Goal: Task Accomplishment & Management: Use online tool/utility

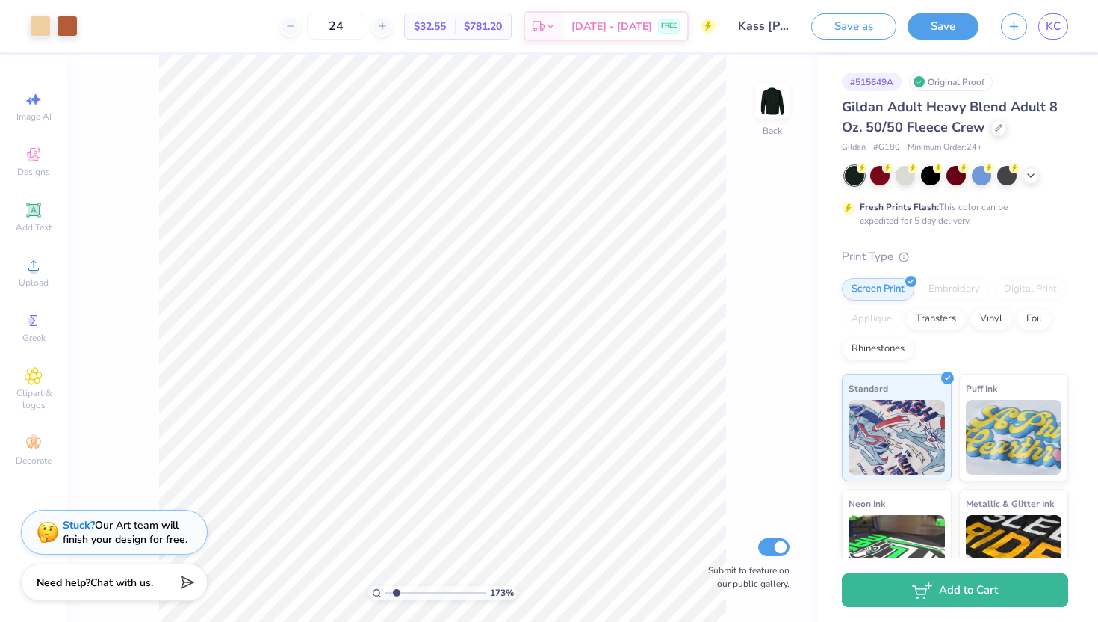
drag, startPoint x: 388, startPoint y: 589, endPoint x: 396, endPoint y: 589, distance: 8.2
type input "1.73"
click at [396, 589] on input "range" at bounding box center [436, 592] width 101 height 13
type input "9.01"
click at [715, 510] on icon at bounding box center [712, 515] width 15 height 15
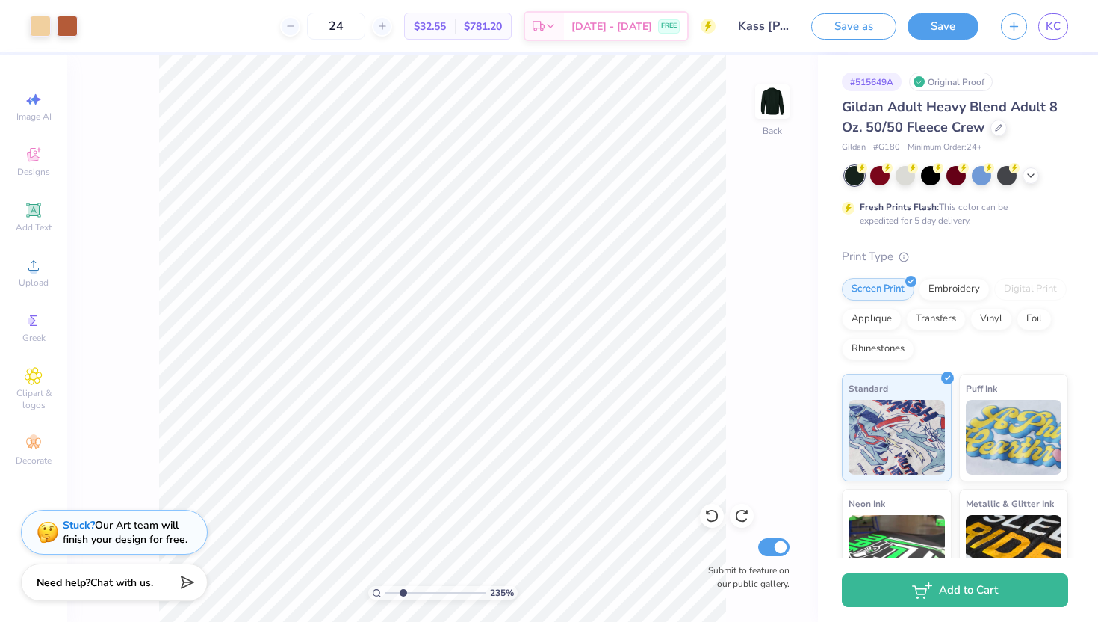
drag, startPoint x: 394, startPoint y: 592, endPoint x: 403, endPoint y: 590, distance: 9.1
click at [403, 590] on input "range" at bounding box center [436, 592] width 101 height 13
click at [714, 512] on icon at bounding box center [712, 515] width 15 height 15
click at [707, 506] on div at bounding box center [712, 516] width 24 height 24
drag, startPoint x: 405, startPoint y: 597, endPoint x: 435, endPoint y: 587, distance: 31.4
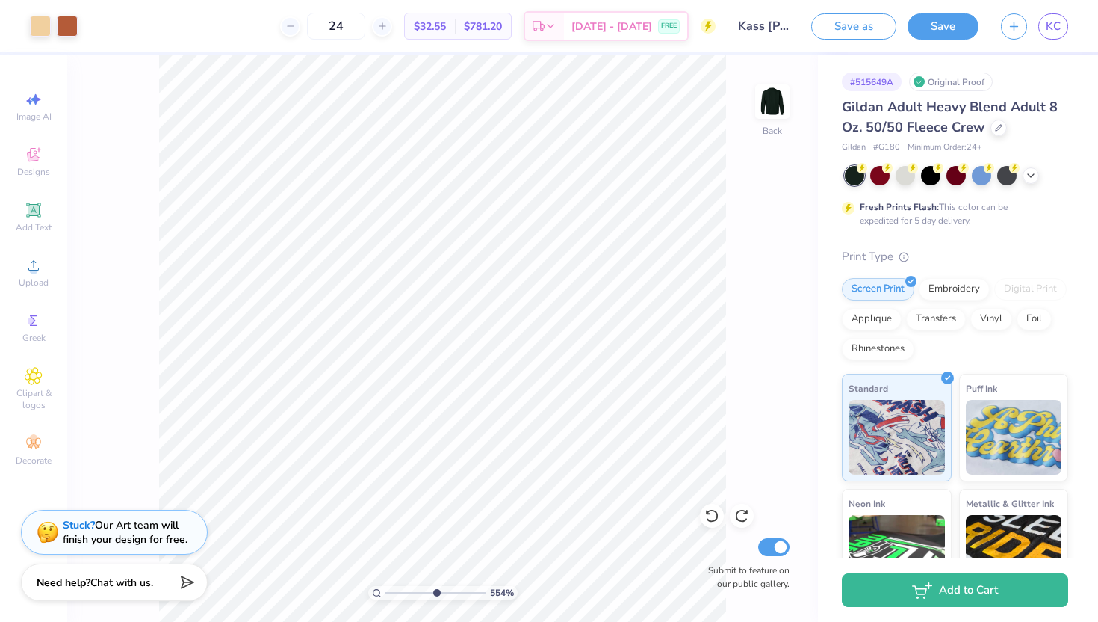
type input "5.62"
click at [435, 593] on input "range" at bounding box center [436, 592] width 101 height 13
click at [712, 516] on icon at bounding box center [712, 515] width 15 height 15
click at [707, 509] on icon at bounding box center [712, 515] width 15 height 15
type input "3.00"
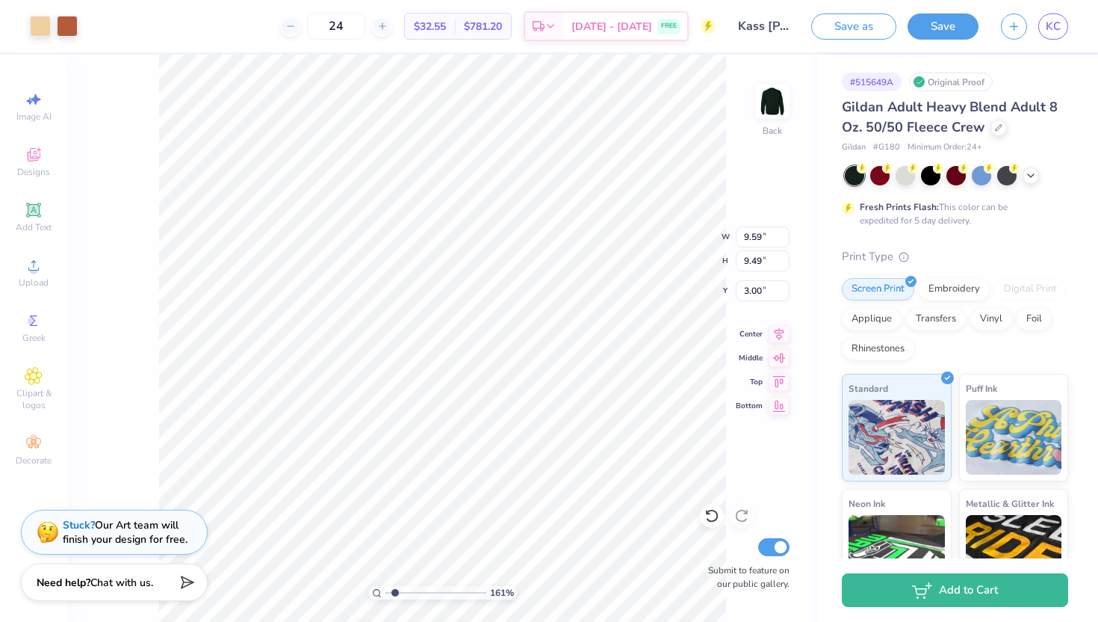
drag, startPoint x: 434, startPoint y: 593, endPoint x: 394, endPoint y: 593, distance: 39.6
click at [394, 593] on input "range" at bounding box center [436, 592] width 101 height 13
drag, startPoint x: 392, startPoint y: 592, endPoint x: 413, endPoint y: 586, distance: 21.8
type input "3.49"
click at [413, 586] on input "range" at bounding box center [436, 592] width 101 height 13
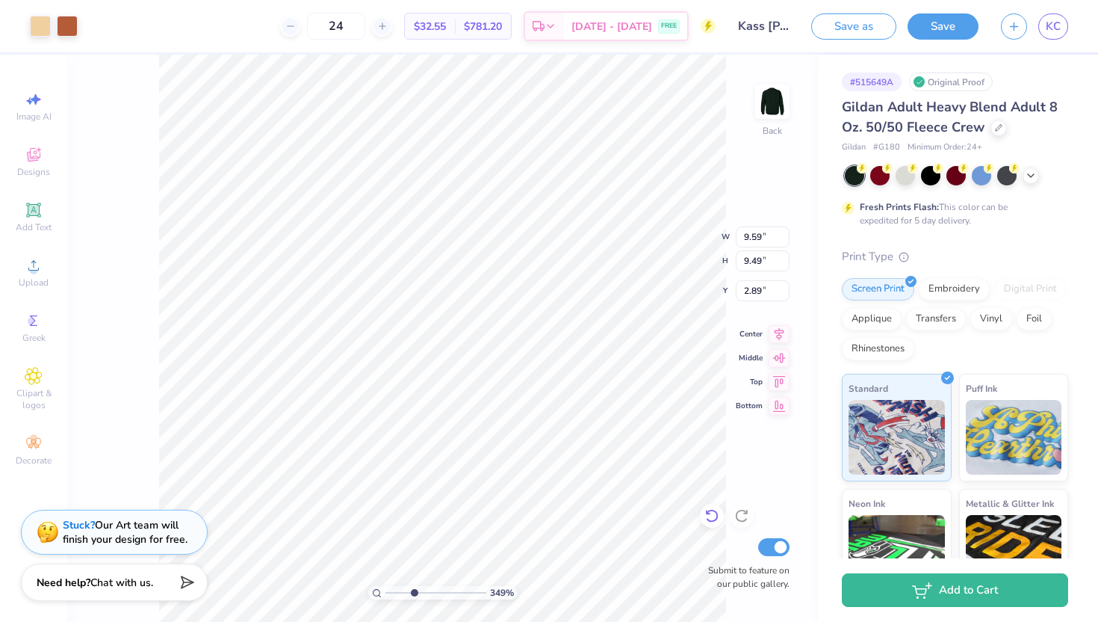
click at [716, 517] on icon at bounding box center [712, 515] width 15 height 15
type input "3.00"
click at [33, 214] on icon at bounding box center [33, 209] width 11 height 11
type input "5.89"
type input "1.71"
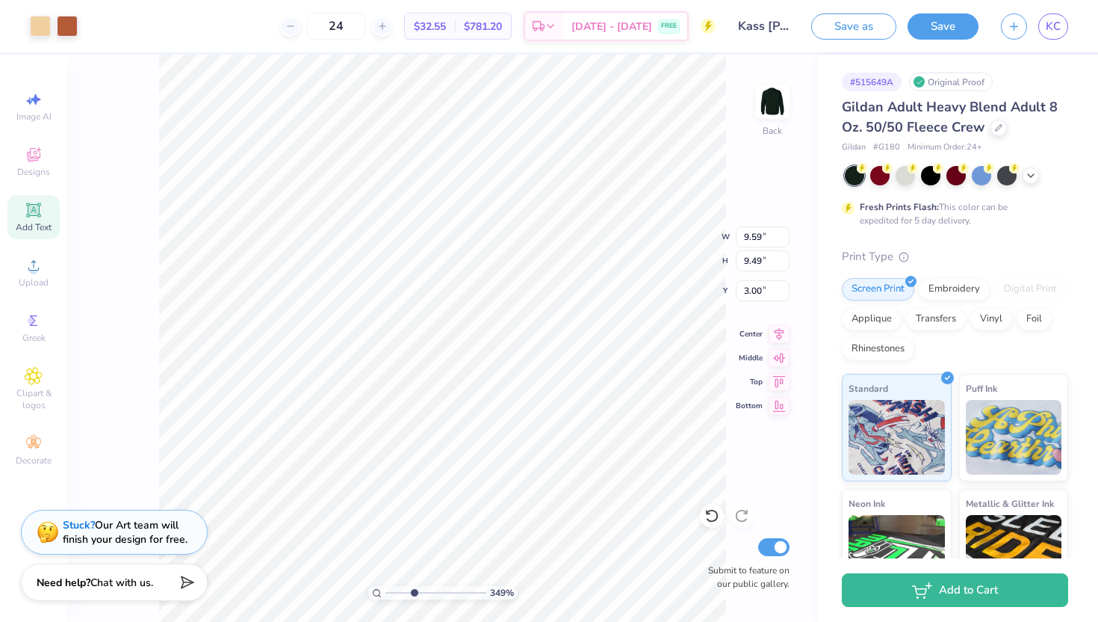
type input "11.02"
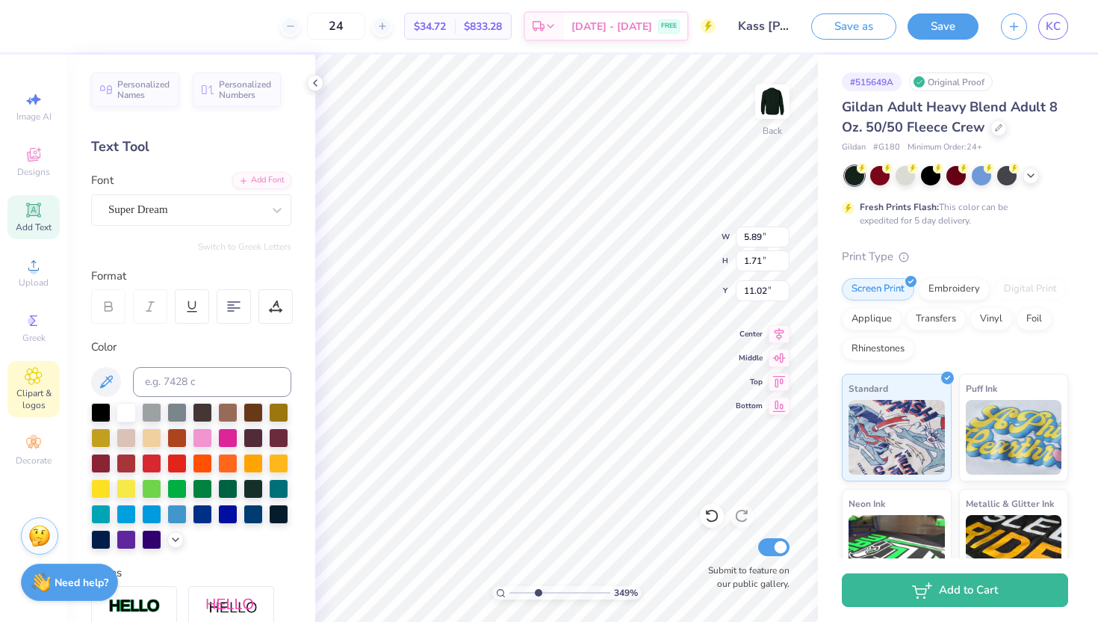
click at [37, 374] on icon at bounding box center [33, 375] width 7 height 7
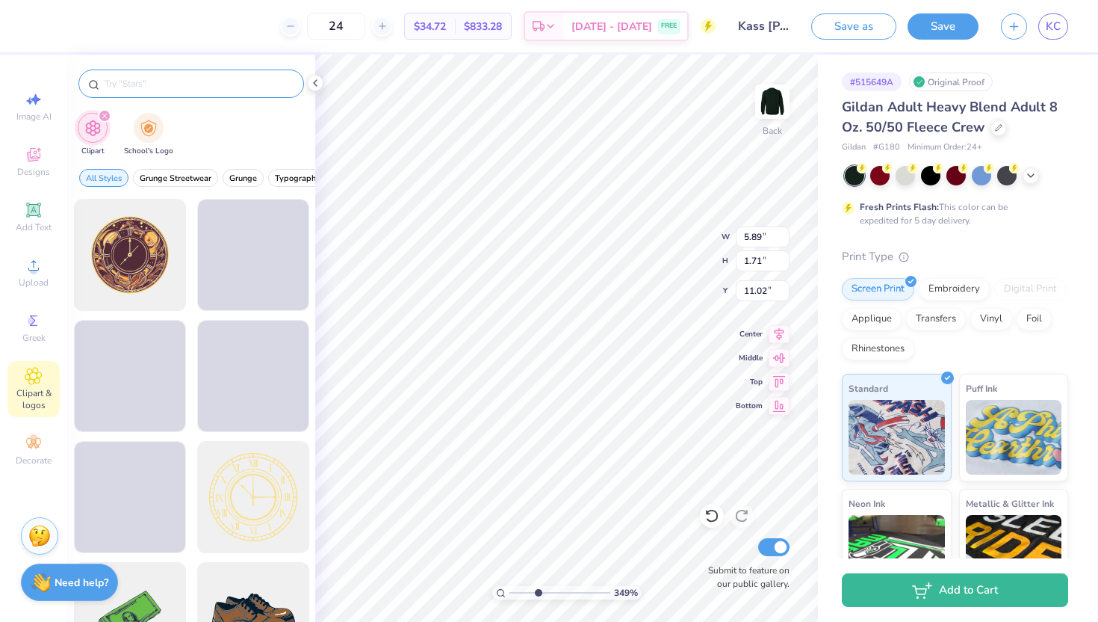
click at [150, 87] on input "text" at bounding box center [198, 83] width 191 height 15
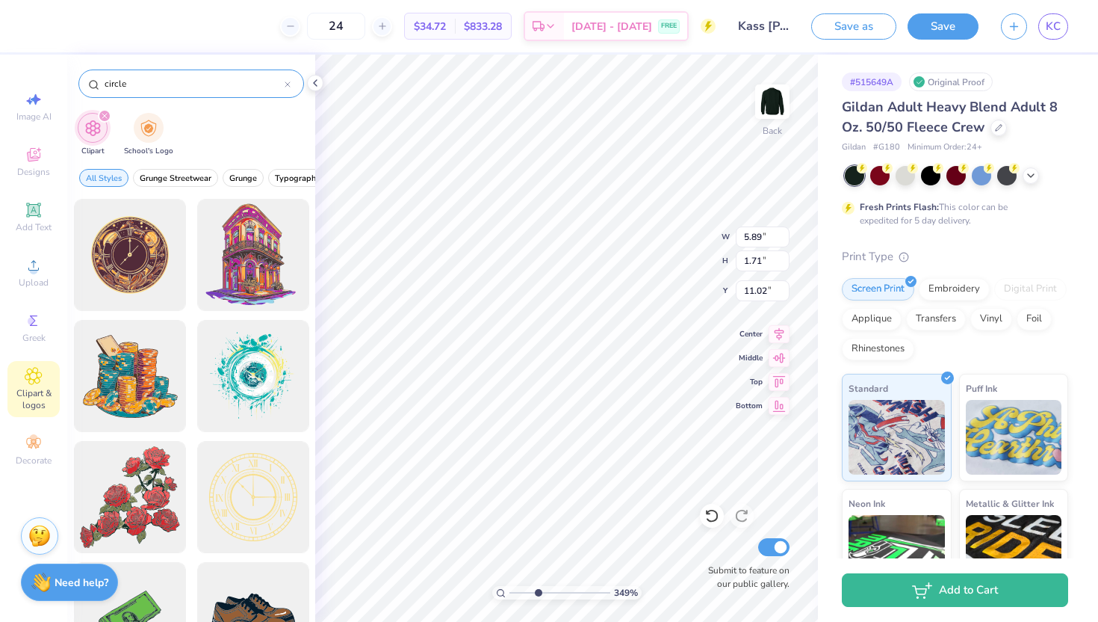
type input "circle"
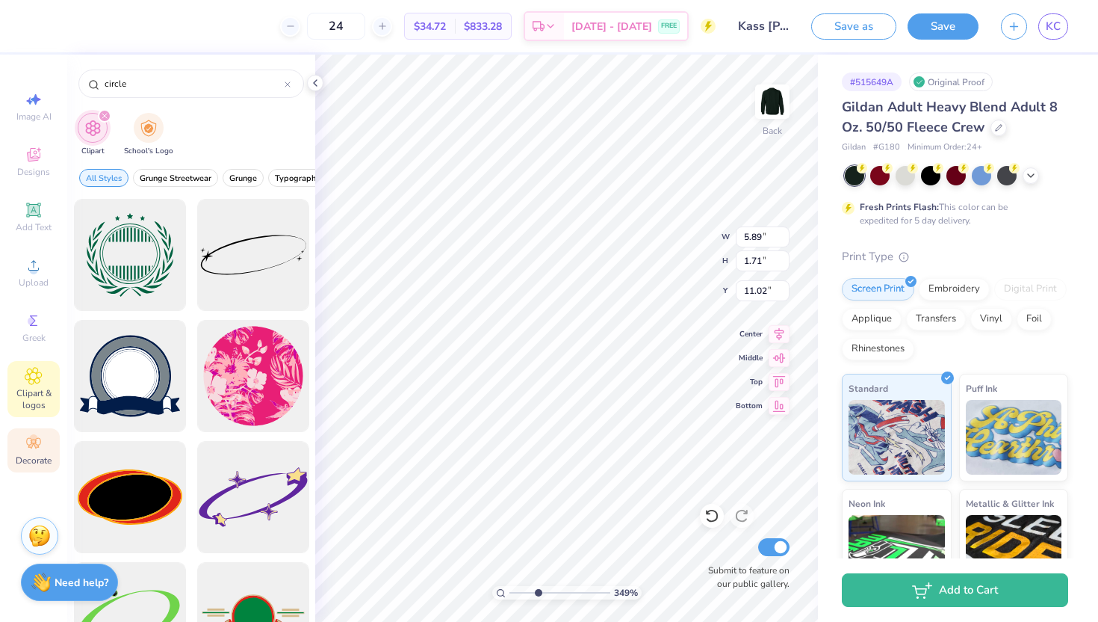
click at [31, 443] on icon at bounding box center [33, 443] width 14 height 10
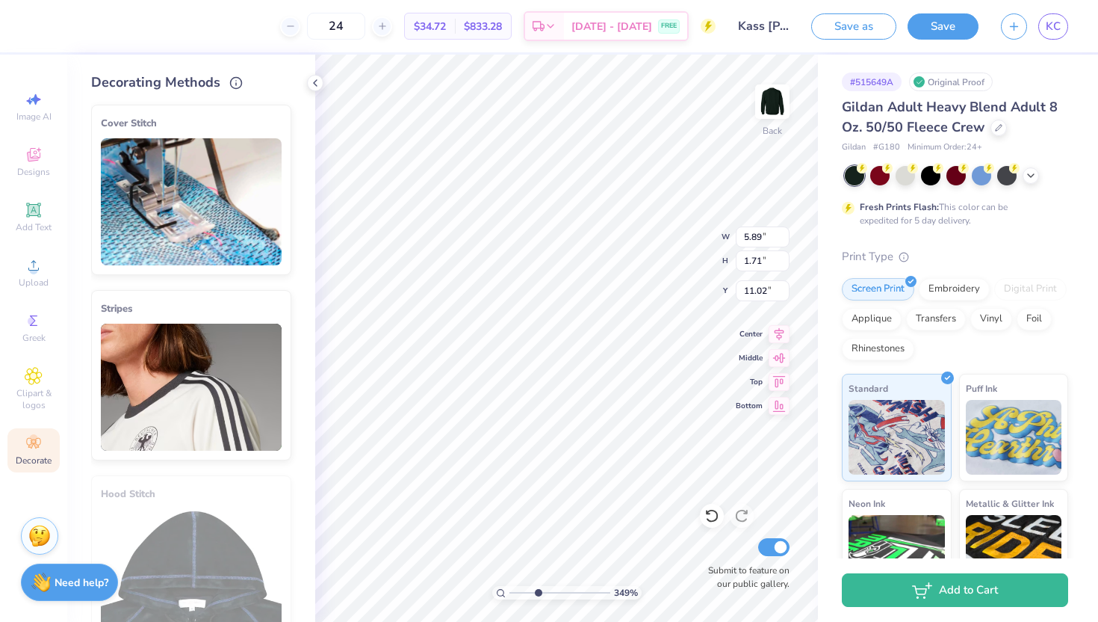
scroll to position [265, 0]
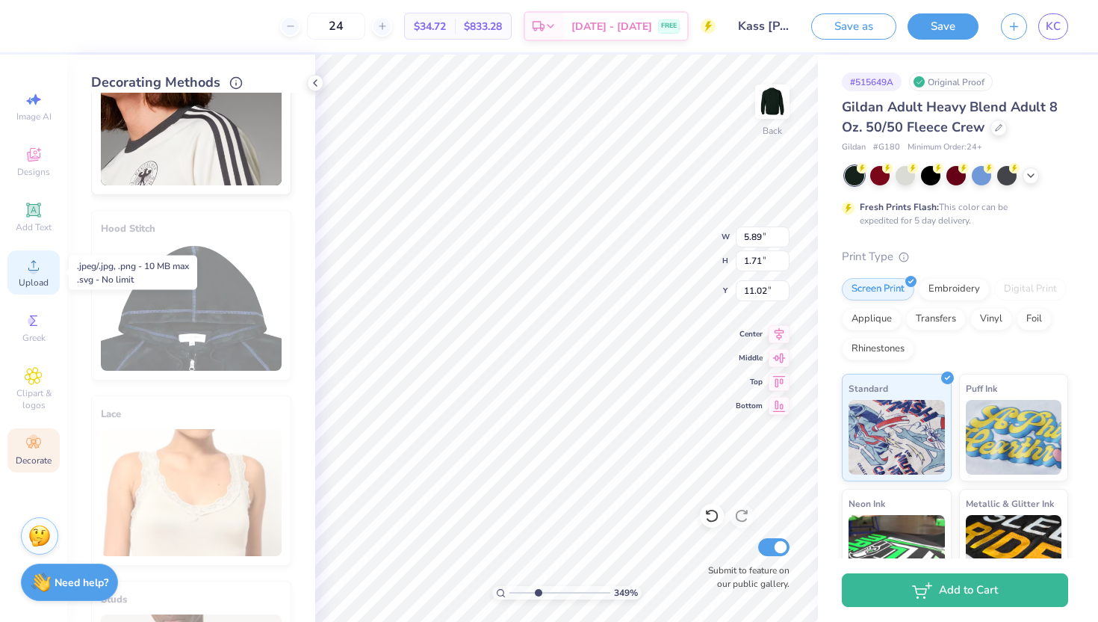
click at [34, 276] on div "Upload" at bounding box center [33, 272] width 52 height 44
type input "9.59"
type input "9.49"
type input "3.00"
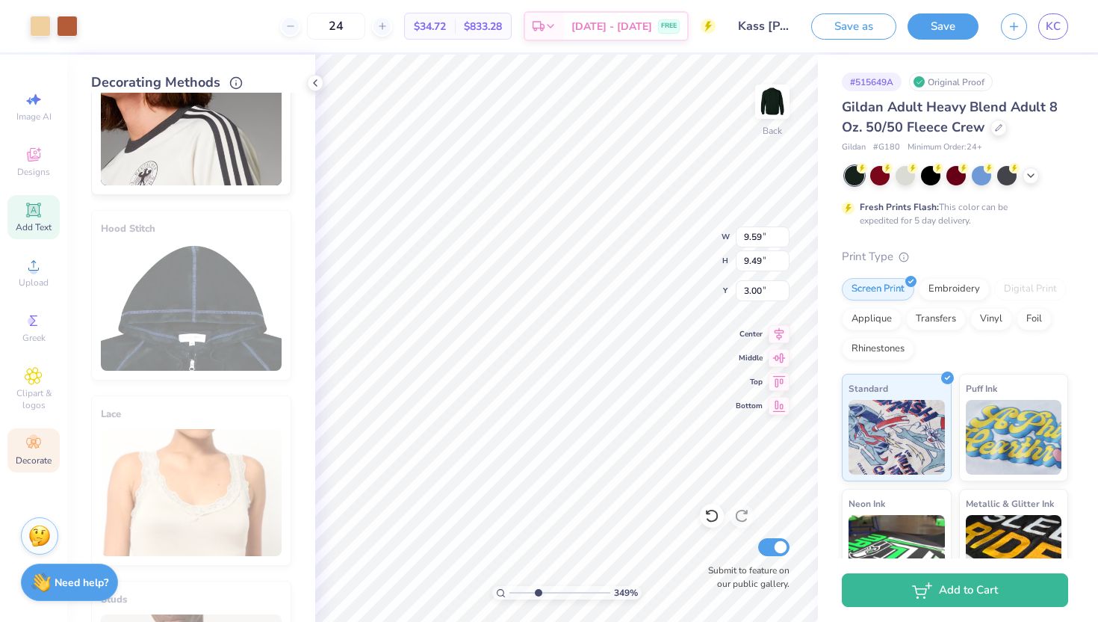
click at [37, 210] on icon at bounding box center [33, 209] width 11 height 11
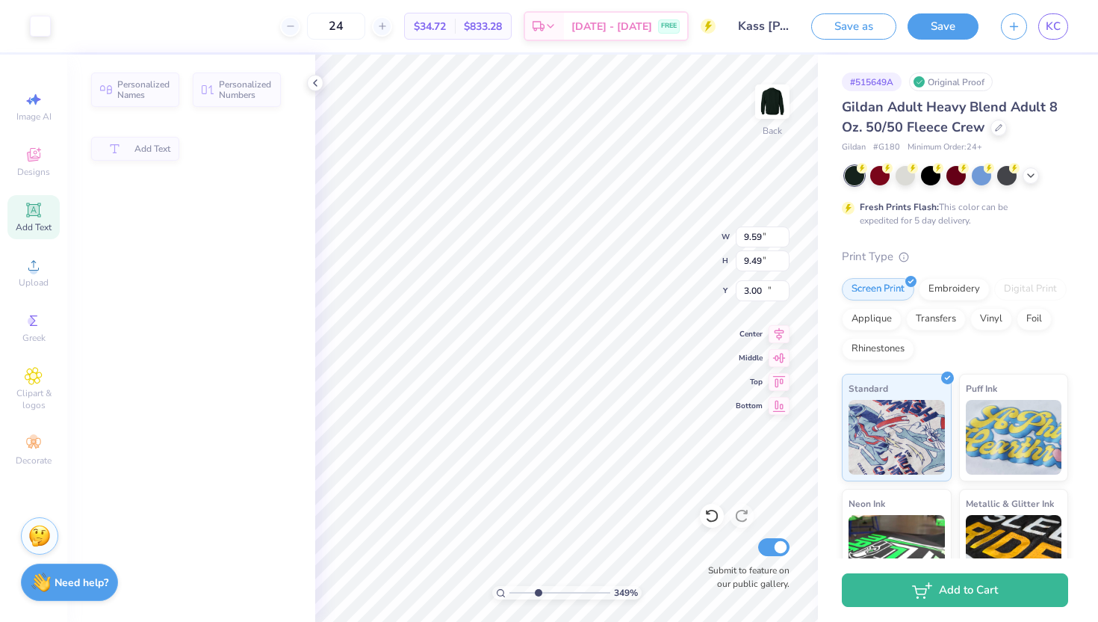
type input "5.89"
type input "1.71"
type input "11.02"
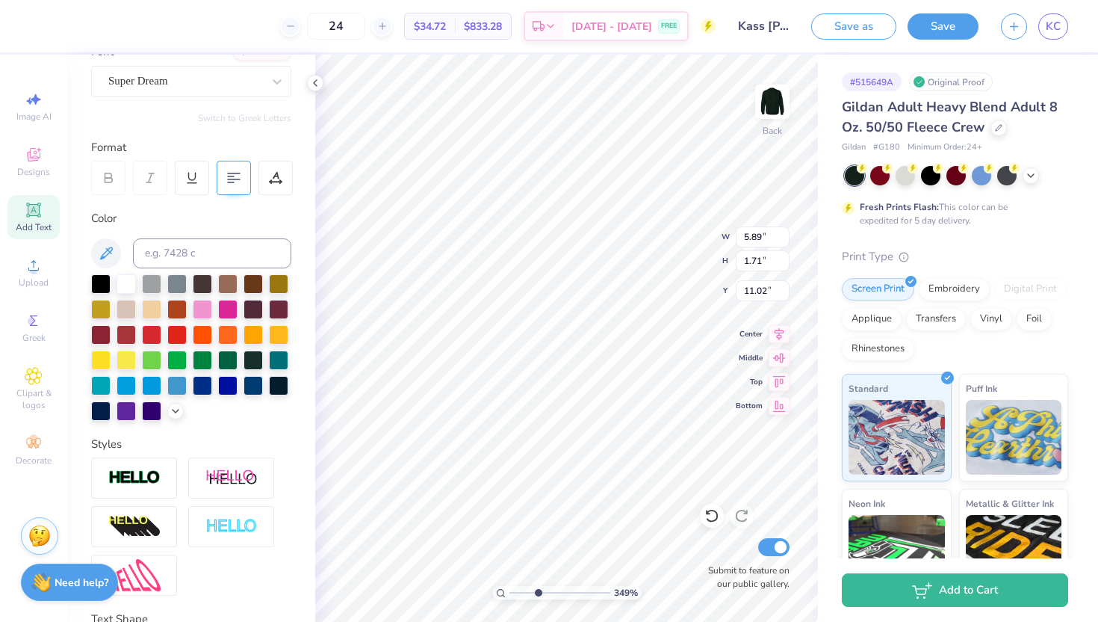
scroll to position [0, 0]
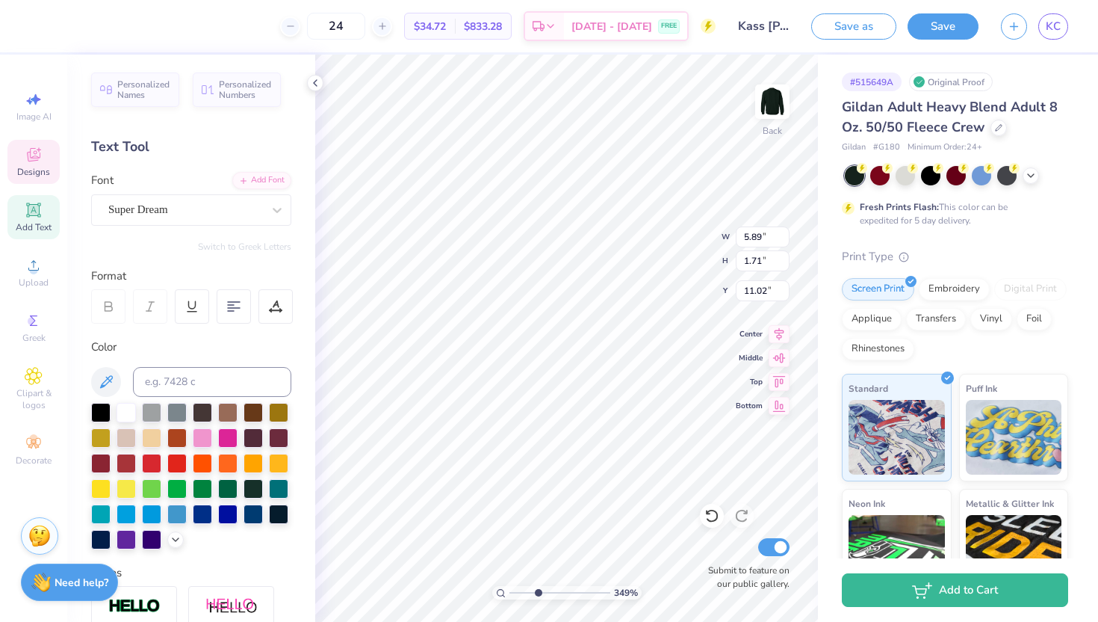
click at [38, 160] on icon at bounding box center [33, 154] width 13 height 13
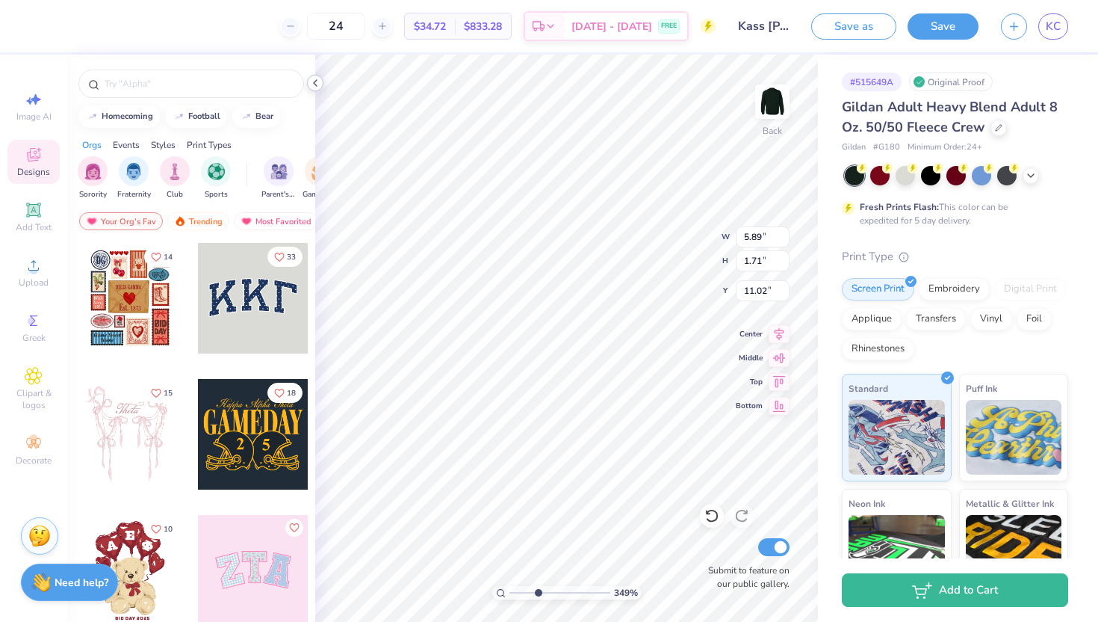
click at [317, 81] on icon at bounding box center [315, 83] width 12 height 12
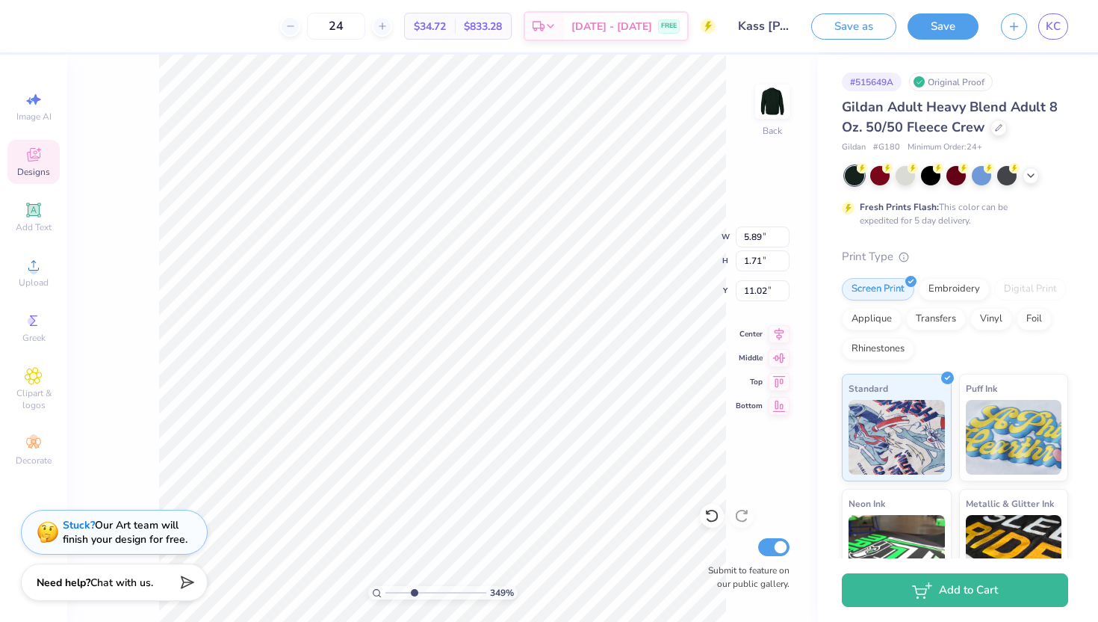
type input "9.59"
type input "9.49"
type input "3.00"
drag, startPoint x: 413, startPoint y: 595, endPoint x: 391, endPoint y: 595, distance: 21.7
type input "1.3"
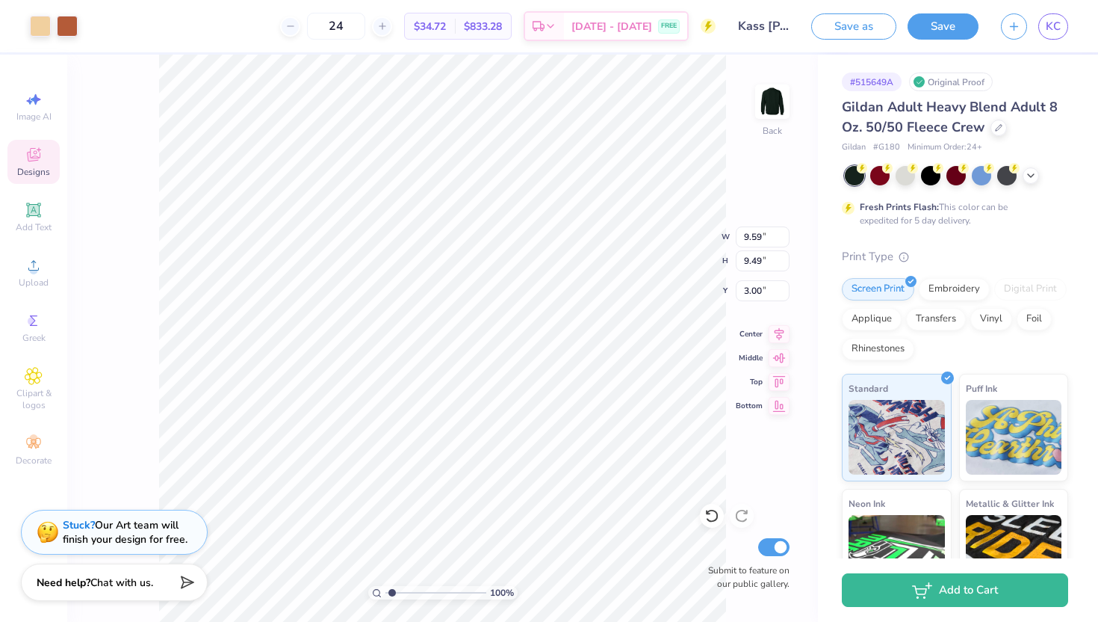
click at [391, 595] on input "range" at bounding box center [436, 592] width 101 height 13
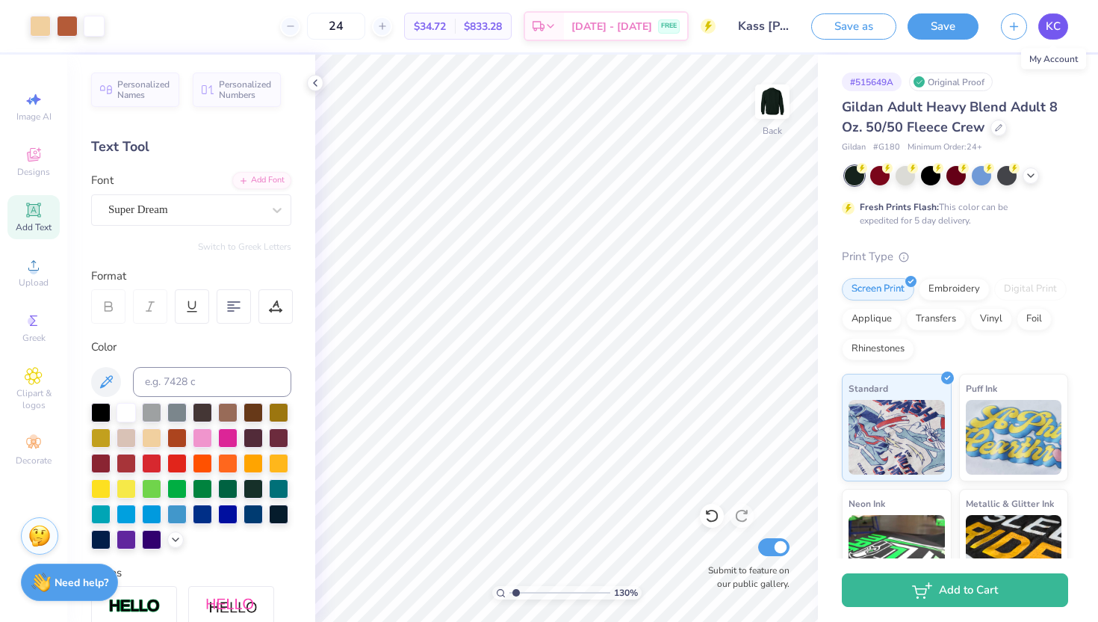
click at [1056, 29] on span "KC" at bounding box center [1053, 26] width 15 height 17
click at [1061, 22] on link "KC" at bounding box center [1053, 26] width 30 height 26
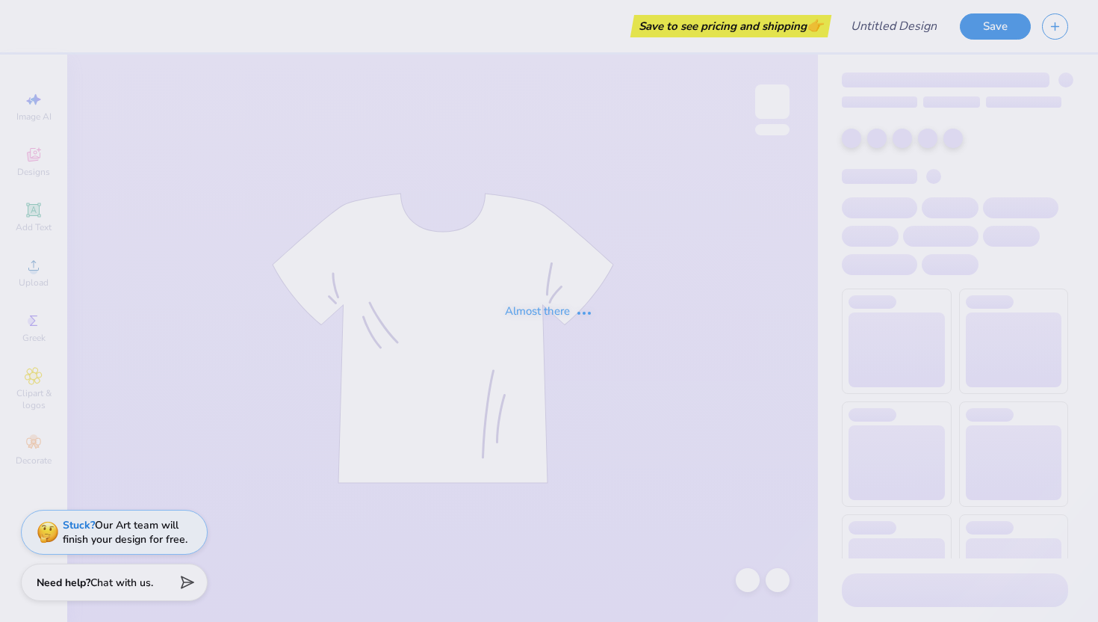
type input "Kass [PERSON_NAME] : The [GEOGRAPHIC_DATA][US_STATE]"
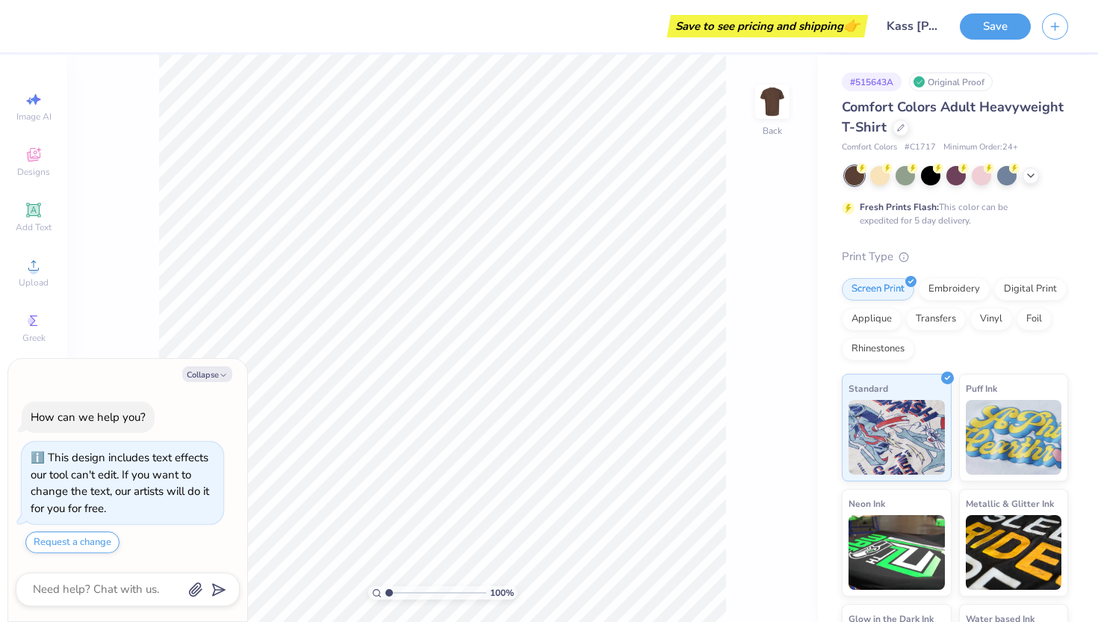
type textarea "x"
type input "1.37"
click at [392, 590] on input "range" at bounding box center [436, 592] width 101 height 13
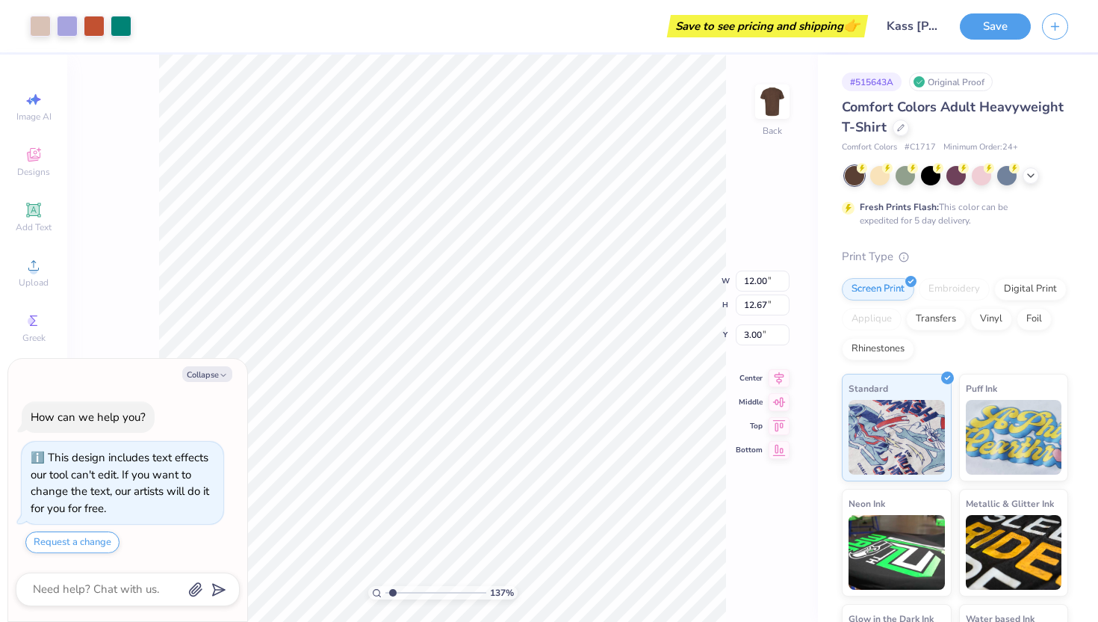
type textarea "x"
type input "8.39"
type input "8.86"
click at [220, 375] on icon "button" at bounding box center [223, 375] width 9 height 9
type textarea "x"
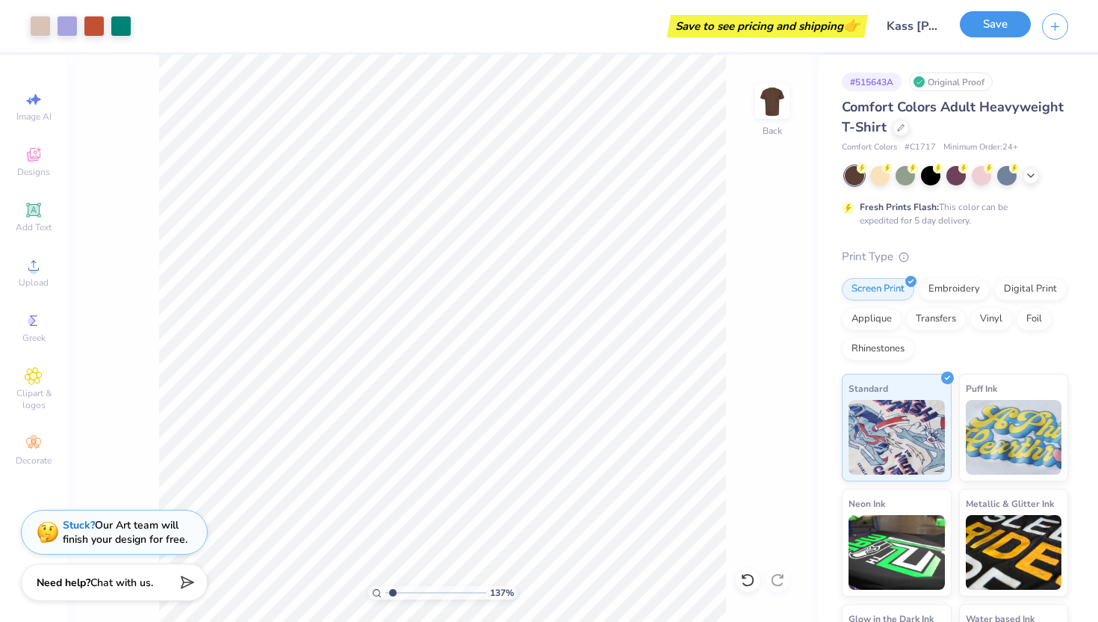
click at [1007, 26] on button "Save" at bounding box center [995, 24] width 71 height 26
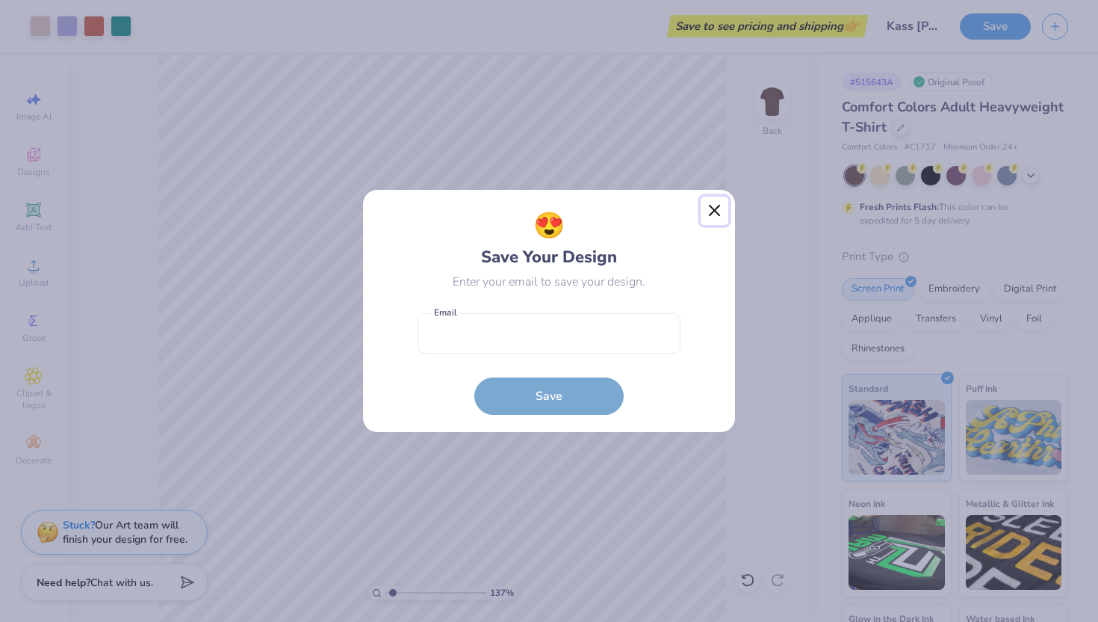
click at [717, 213] on button "Close" at bounding box center [715, 210] width 28 height 28
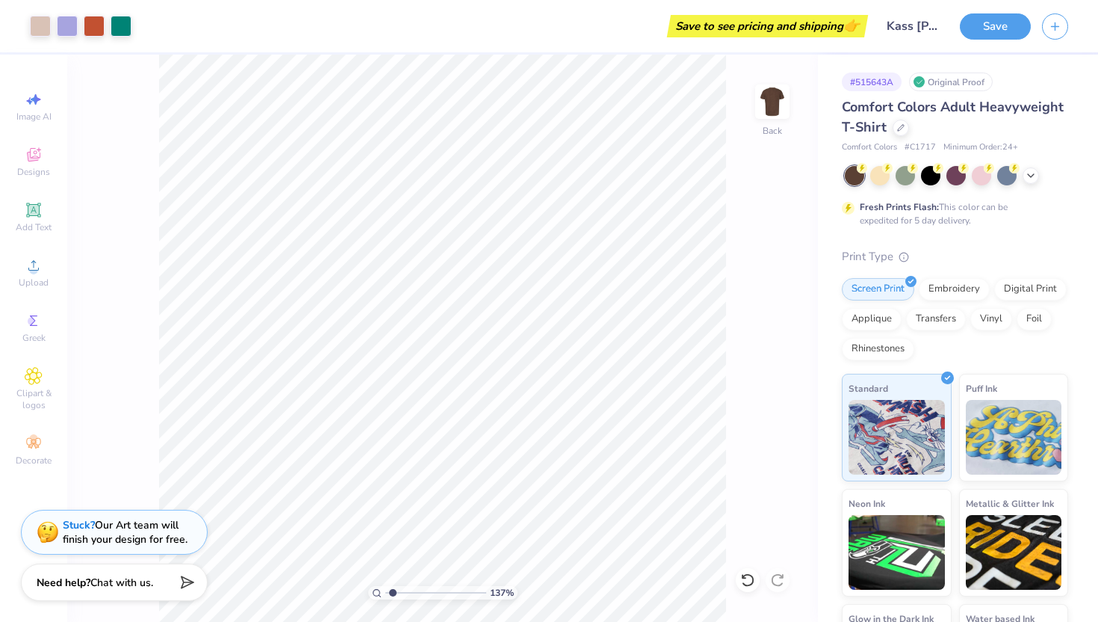
click at [829, 27] on div "Save to see pricing and shipping 👉" at bounding box center [767, 26] width 193 height 22
click at [1055, 20] on icon "button" at bounding box center [1055, 24] width 13 height 13
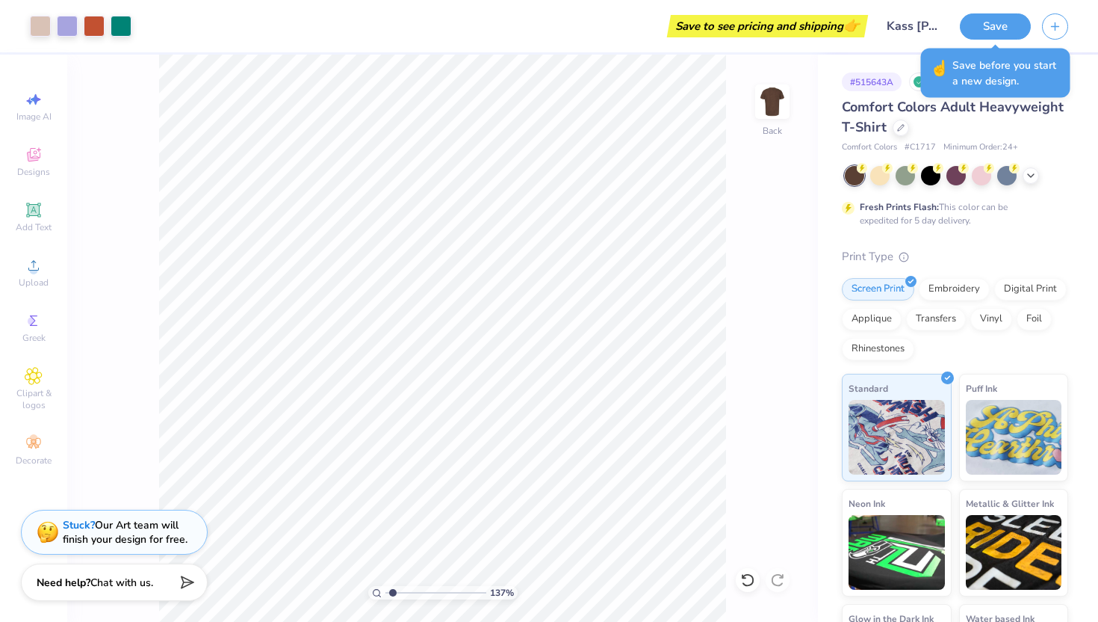
click at [1087, 24] on div "Save" at bounding box center [1029, 26] width 138 height 52
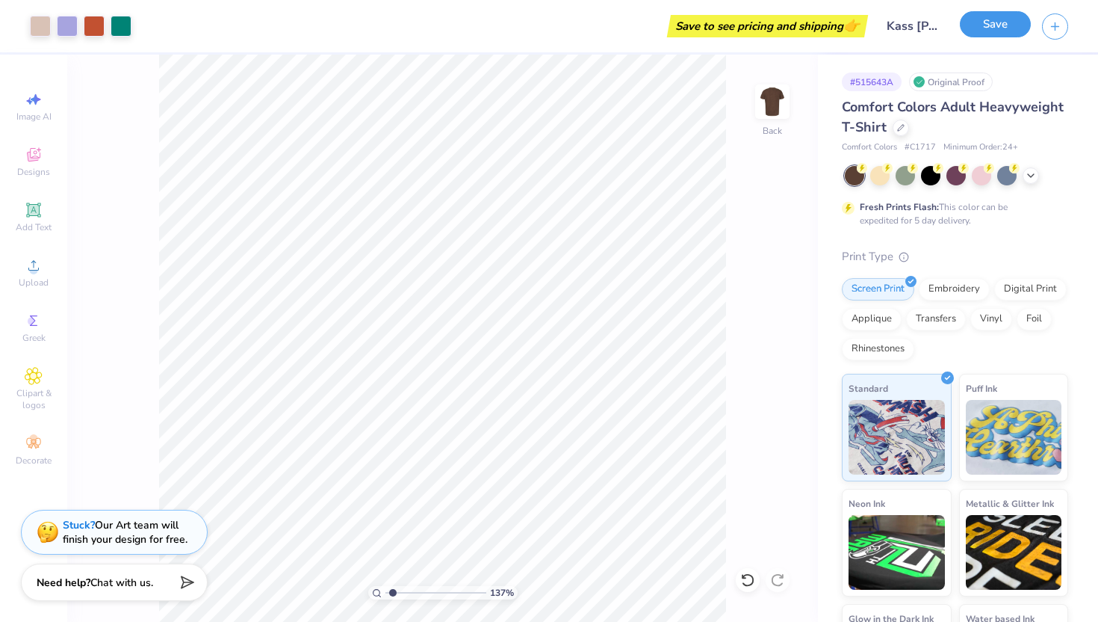
click at [991, 27] on button "Save" at bounding box center [995, 24] width 71 height 26
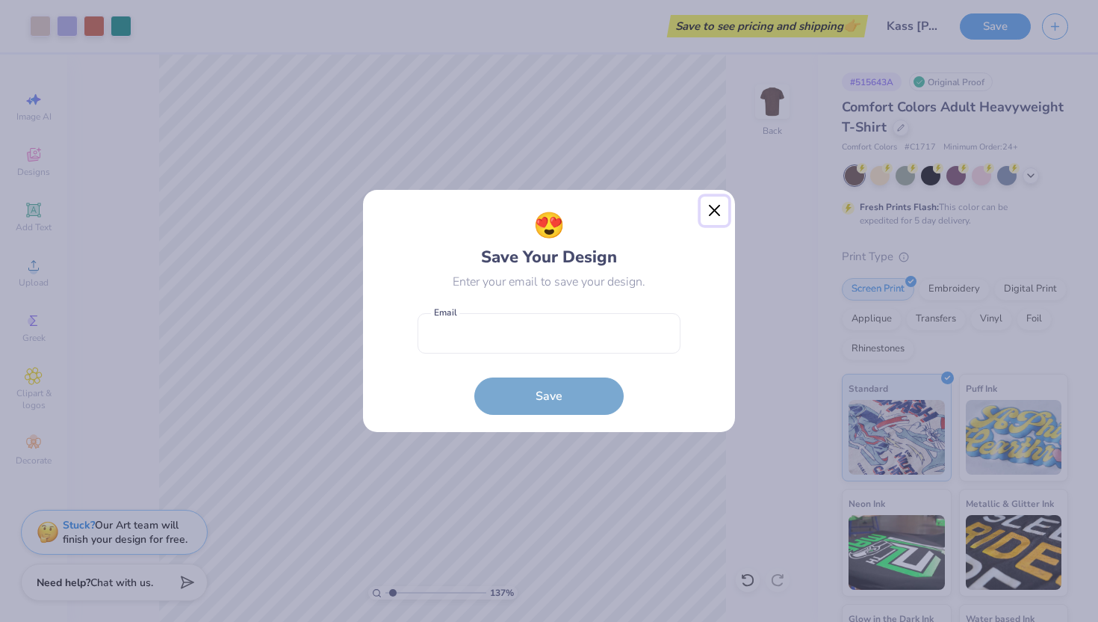
click at [708, 217] on button "Close" at bounding box center [715, 210] width 28 height 28
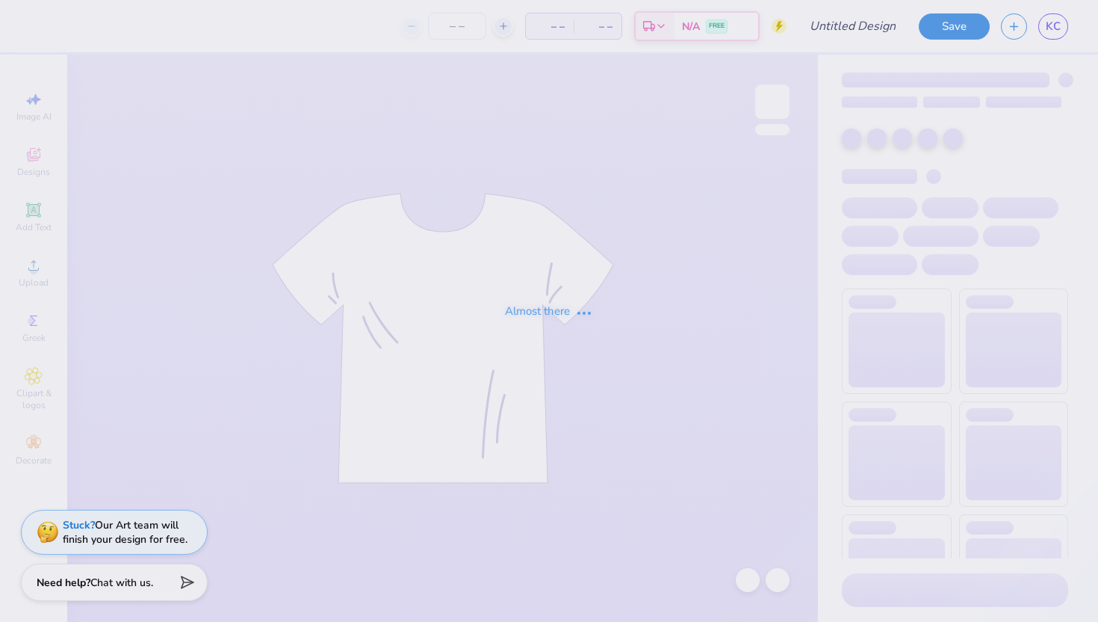
type input "Kass [PERSON_NAME] : The [GEOGRAPHIC_DATA][US_STATE]"
type input "24"
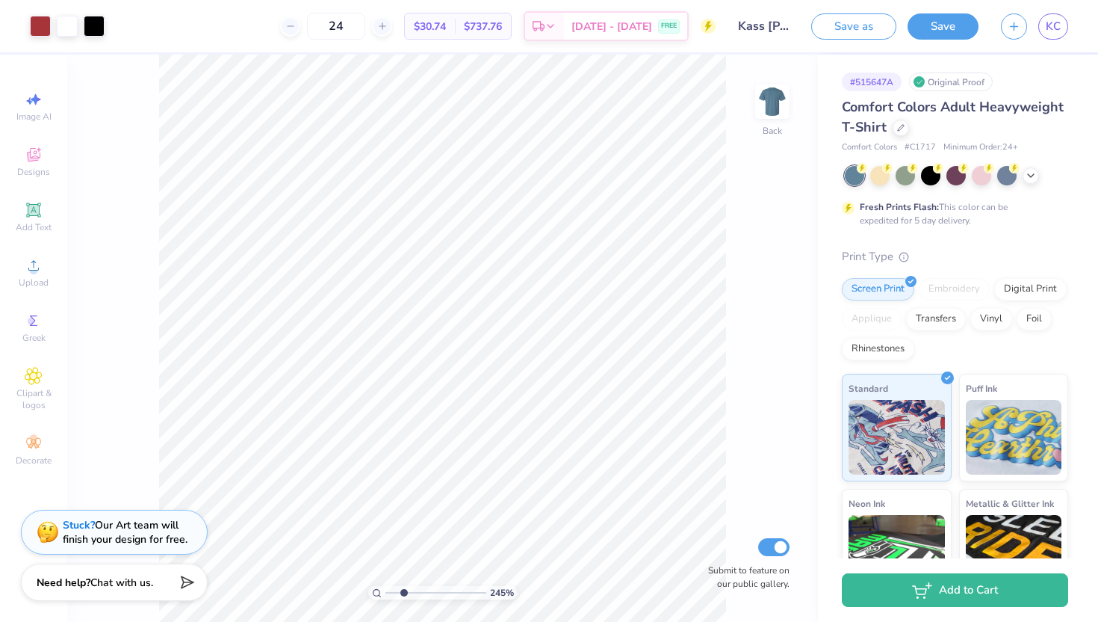
drag, startPoint x: 389, startPoint y: 592, endPoint x: 403, endPoint y: 591, distance: 13.5
type input "2.45"
click at [403, 591] on input "range" at bounding box center [436, 592] width 101 height 13
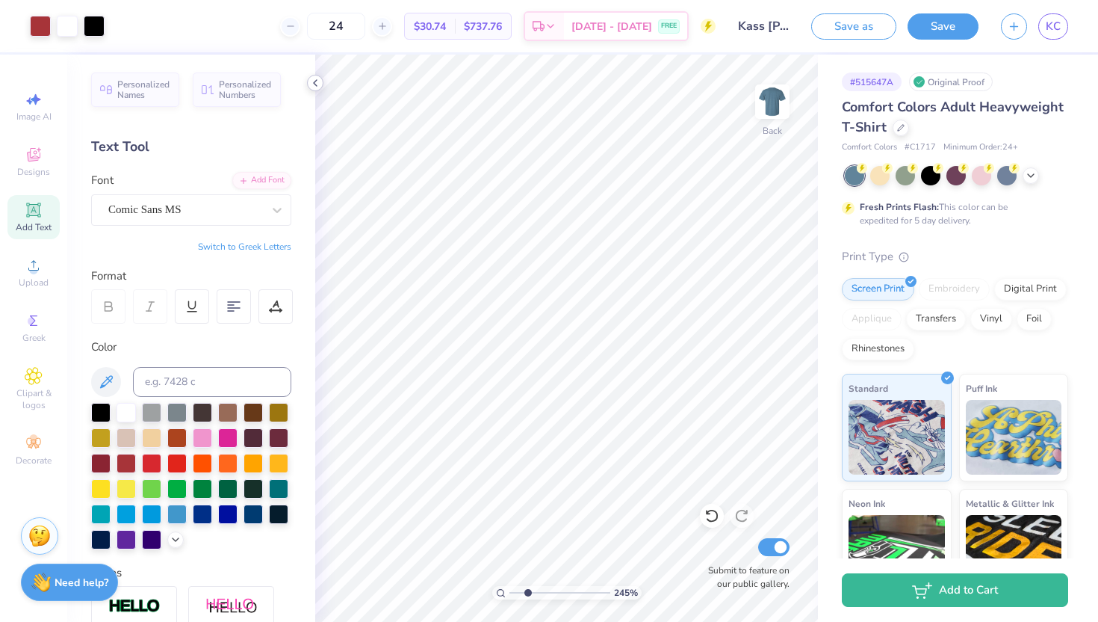
click at [316, 78] on icon at bounding box center [315, 83] width 12 height 12
type input "9.73"
type input "12.36"
type input "3.65"
type input "6.91"
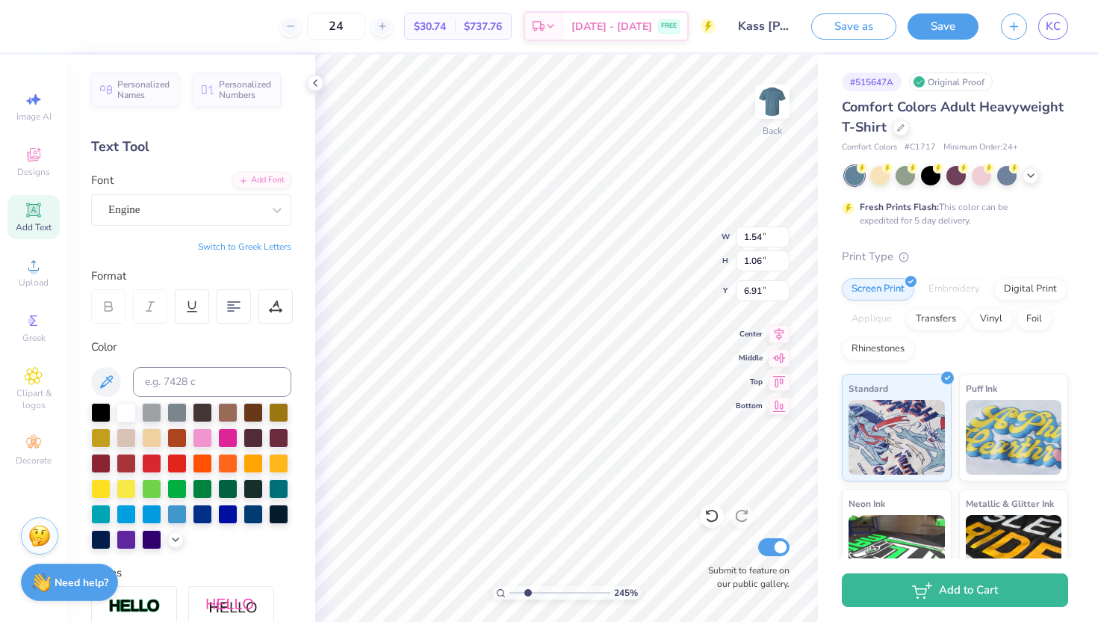
type input "7.08"
type input "14.38"
type textarea "2010"
type input "0.89"
type input "0.69"
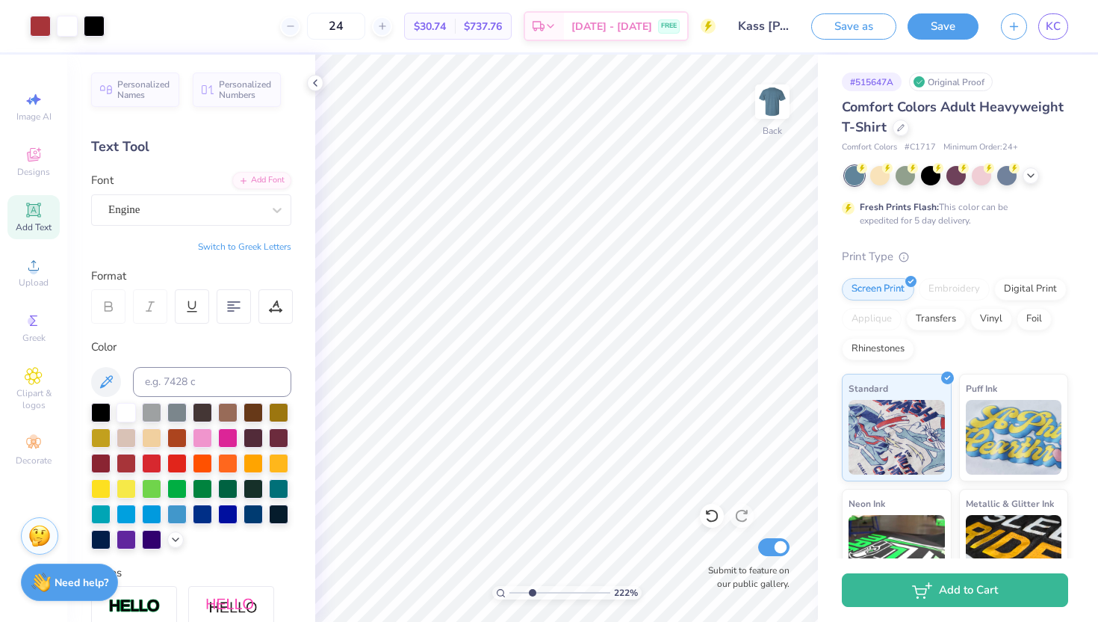
drag, startPoint x: 524, startPoint y: 592, endPoint x: 532, endPoint y: 591, distance: 7.6
type input "2.91"
click at [532, 591] on input "range" at bounding box center [560, 592] width 101 height 13
type textarea "Est.2010"
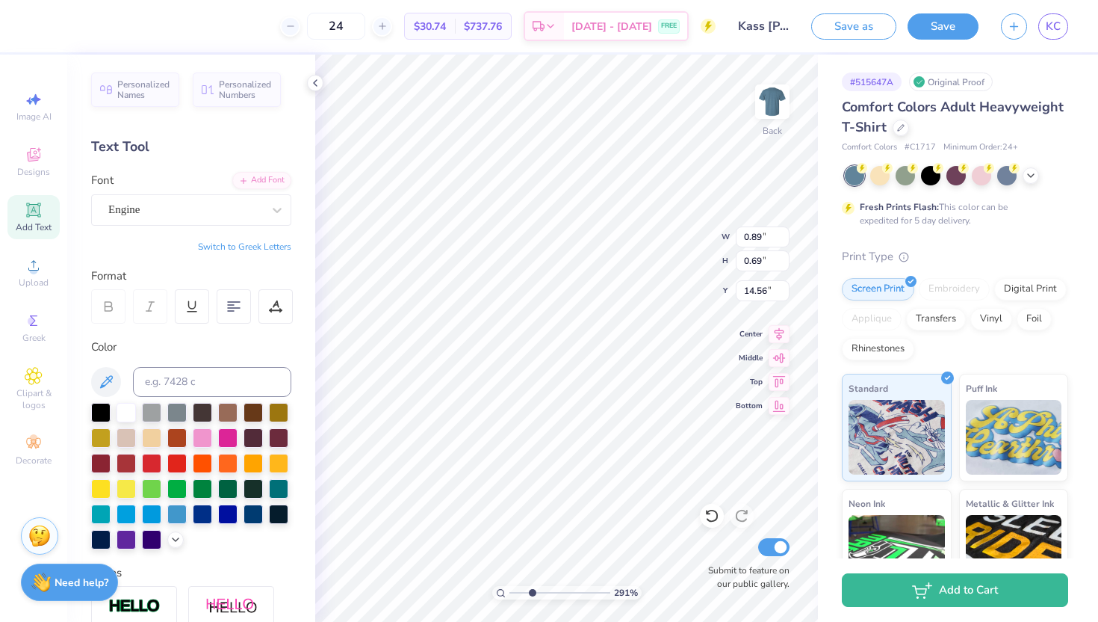
type input "9.73"
type input "12.36"
type input "3.65"
type input "1.62"
type input "0.89"
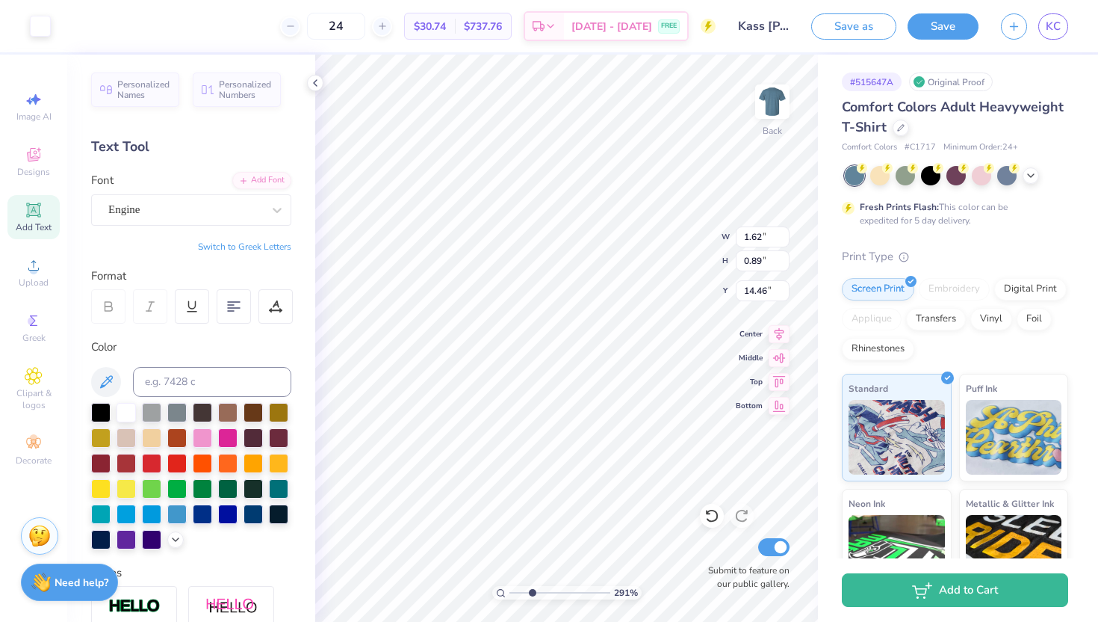
type input "14.47"
type textarea "Est. 2010"
type input "0.65"
type input "1.00"
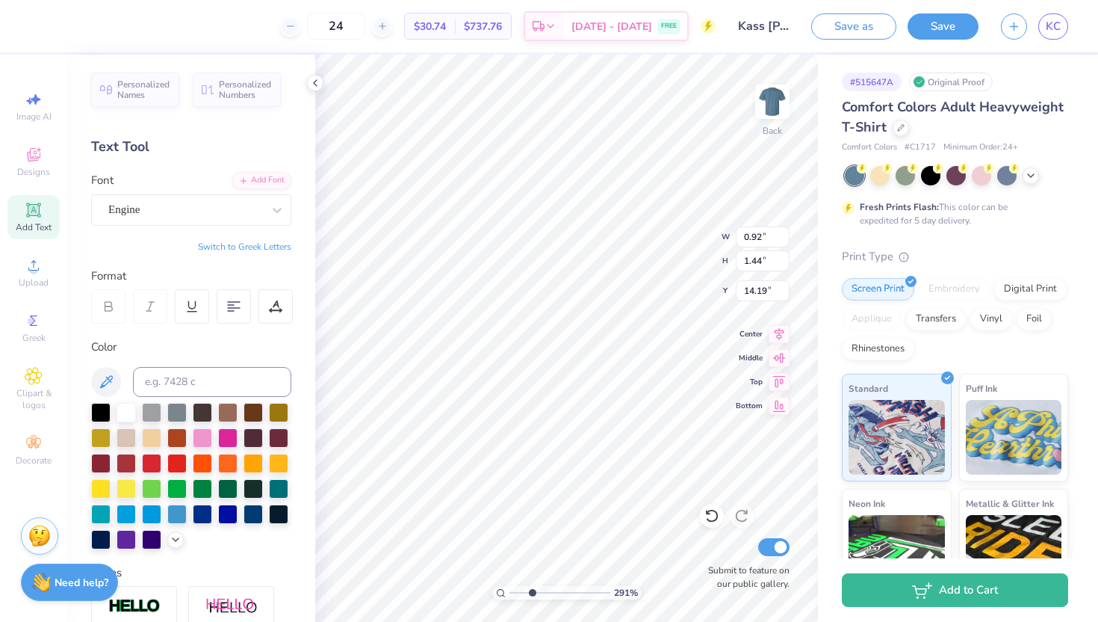
type input "14.26"
click at [231, 308] on 380 at bounding box center [234, 308] width 12 height 0
type input "0.68"
type input "0.99"
type input "14.27"
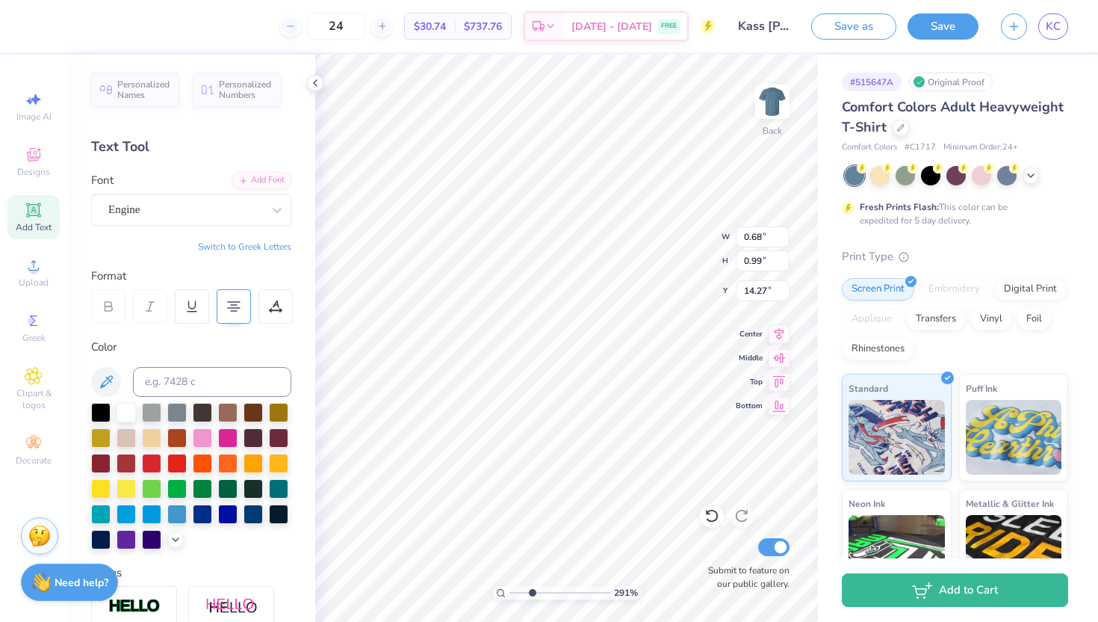
type input "14.42"
drag, startPoint x: 531, startPoint y: 595, endPoint x: 514, endPoint y: 592, distance: 17.3
type input "1.19"
click at [514, 592] on input "range" at bounding box center [560, 592] width 101 height 13
click at [314, 86] on icon at bounding box center [315, 83] width 12 height 12
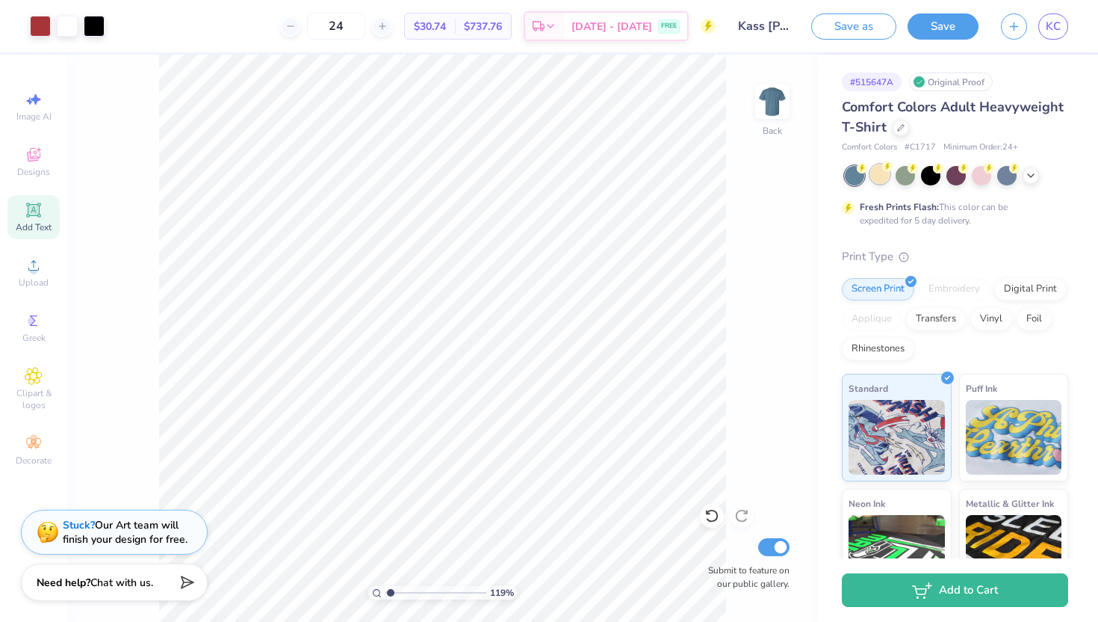
click at [886, 173] on div at bounding box center [879, 173] width 19 height 19
click at [914, 172] on div at bounding box center [905, 173] width 19 height 19
click at [979, 178] on div at bounding box center [981, 173] width 19 height 19
click at [1010, 179] on div at bounding box center [1006, 173] width 19 height 19
click at [1031, 179] on icon at bounding box center [1031, 174] width 12 height 12
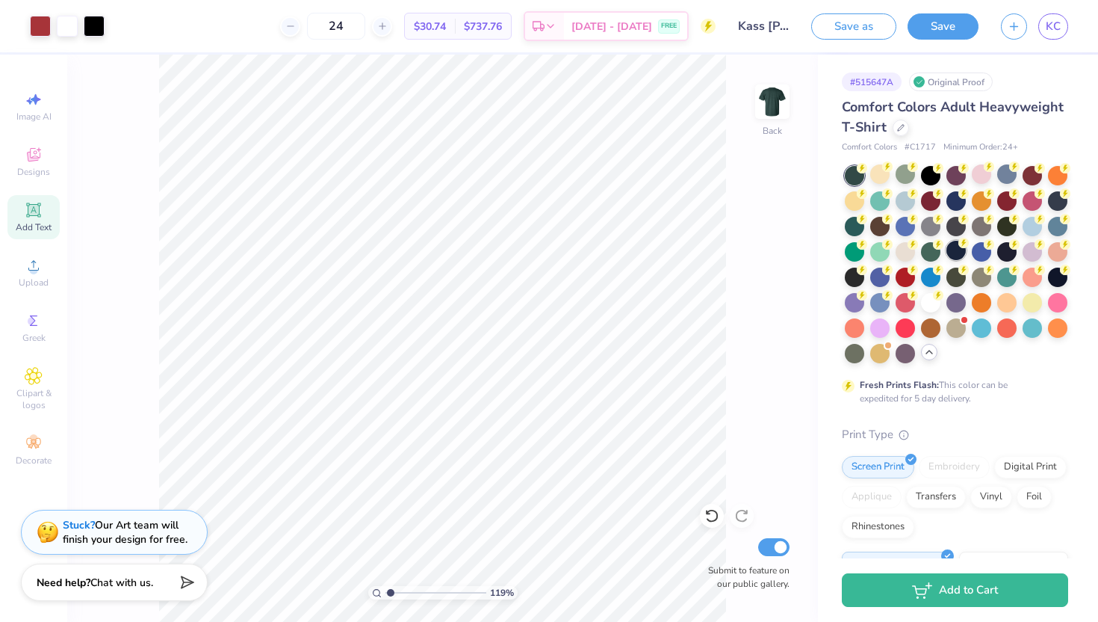
click at [965, 253] on div at bounding box center [956, 250] width 19 height 19
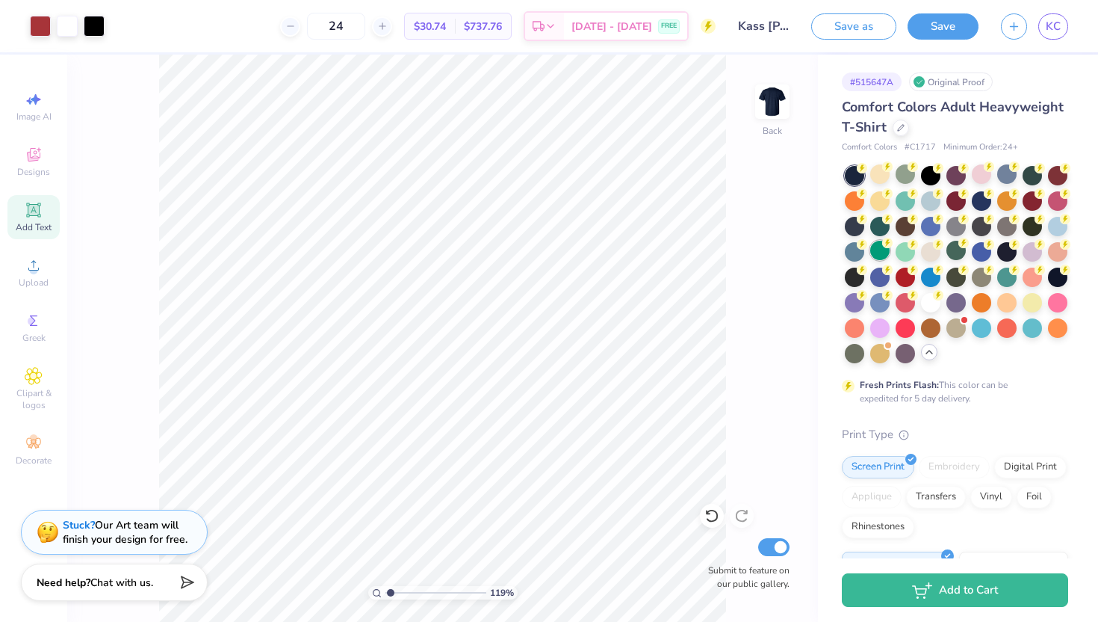
click at [884, 248] on div at bounding box center [879, 250] width 19 height 19
click at [879, 229] on div at bounding box center [879, 224] width 19 height 19
click at [907, 227] on div at bounding box center [905, 224] width 19 height 19
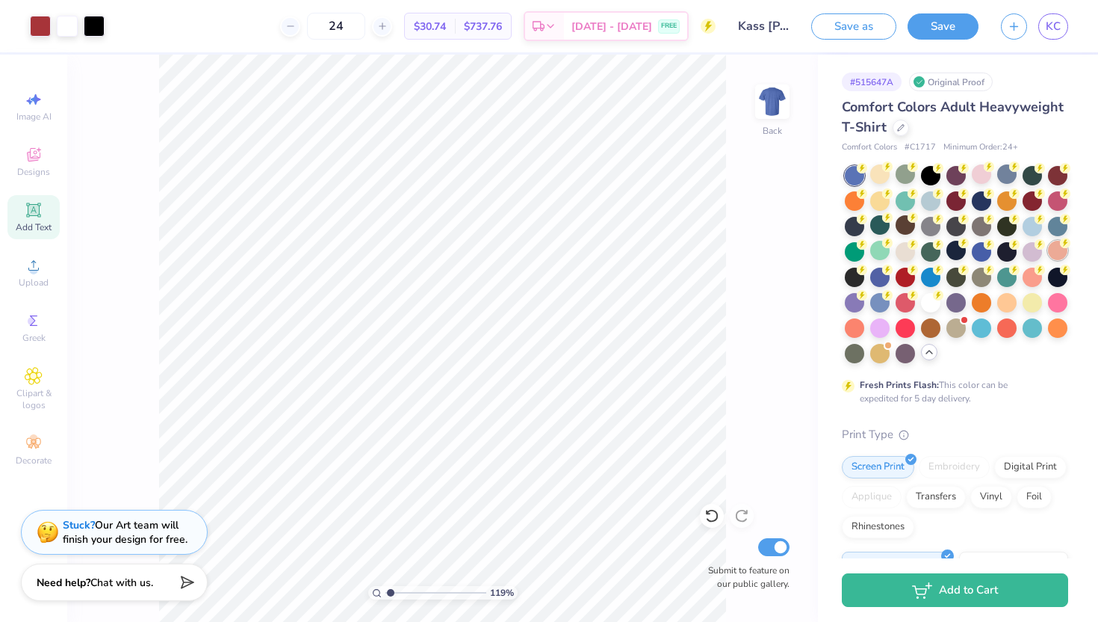
click at [1055, 251] on div at bounding box center [1057, 250] width 19 height 19
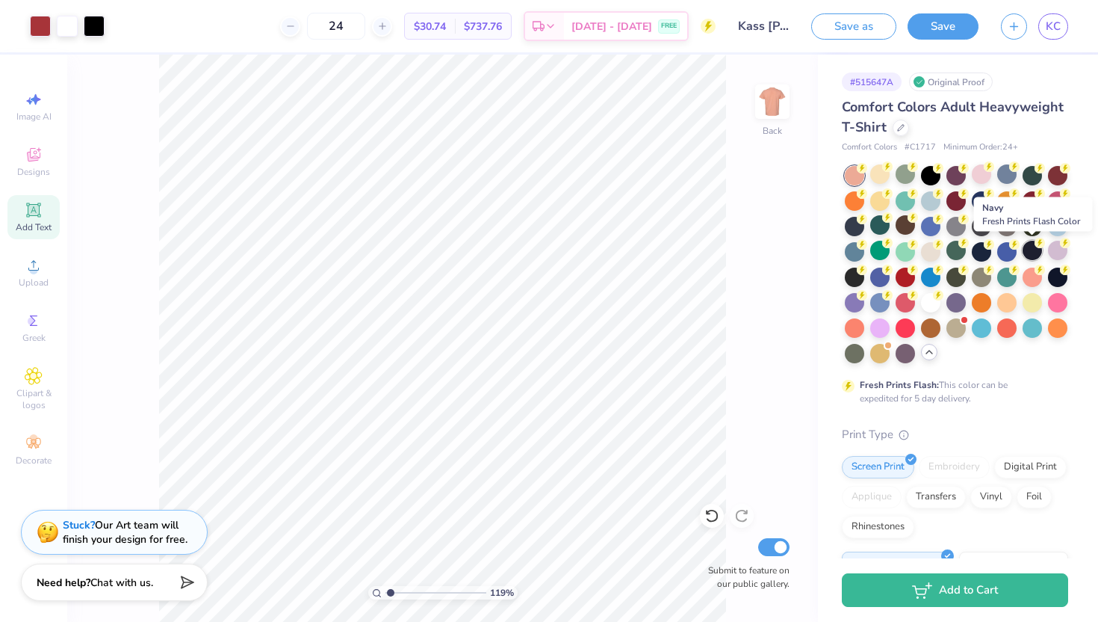
click at [1032, 251] on div at bounding box center [1032, 250] width 19 height 19
click at [997, 250] on div at bounding box center [1006, 250] width 19 height 19
click at [979, 250] on div at bounding box center [981, 250] width 19 height 19
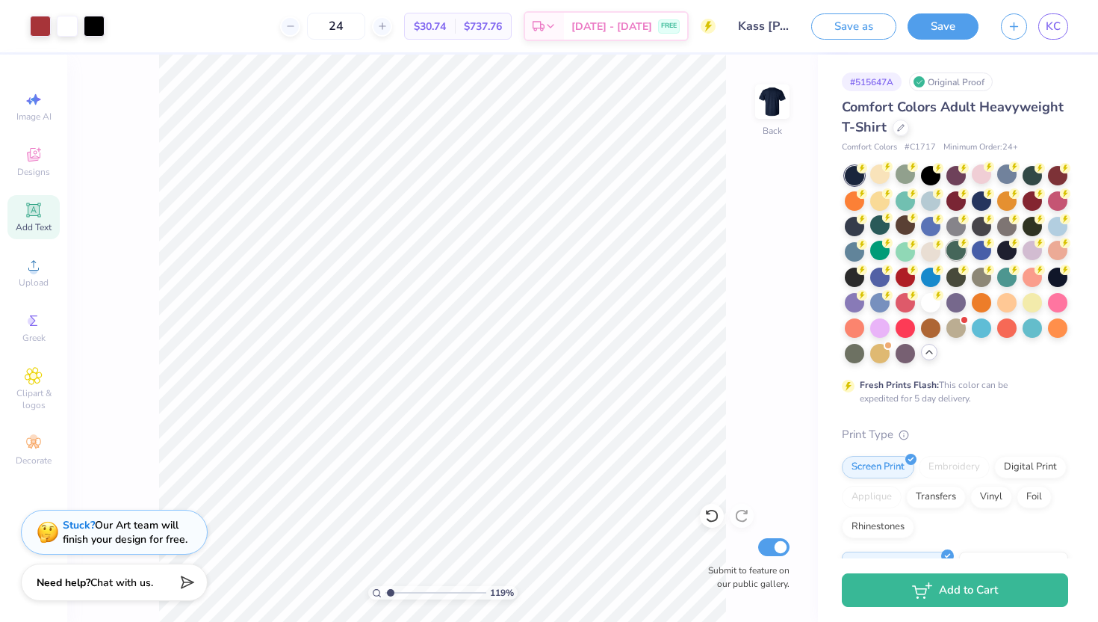
click at [951, 251] on div at bounding box center [956, 250] width 19 height 19
click at [908, 255] on div at bounding box center [905, 250] width 19 height 19
click at [876, 251] on div at bounding box center [879, 250] width 19 height 19
click at [931, 202] on div at bounding box center [930, 199] width 19 height 19
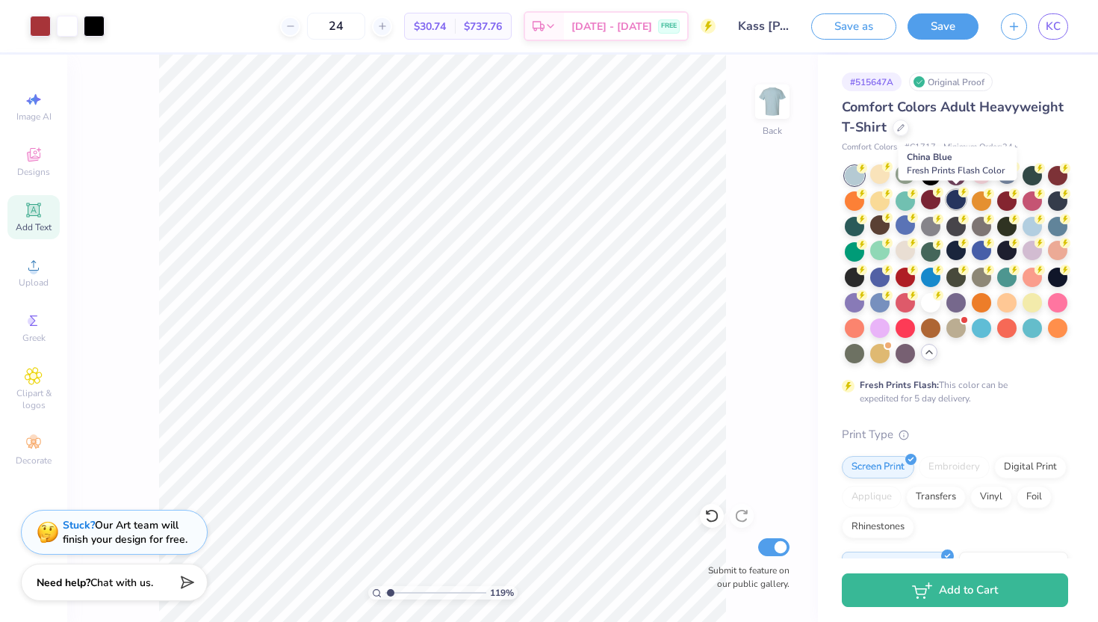
click at [956, 202] on div at bounding box center [956, 199] width 19 height 19
click at [984, 202] on div at bounding box center [981, 199] width 19 height 19
click at [1008, 202] on div at bounding box center [1006, 199] width 19 height 19
click at [1056, 201] on div at bounding box center [1057, 199] width 19 height 19
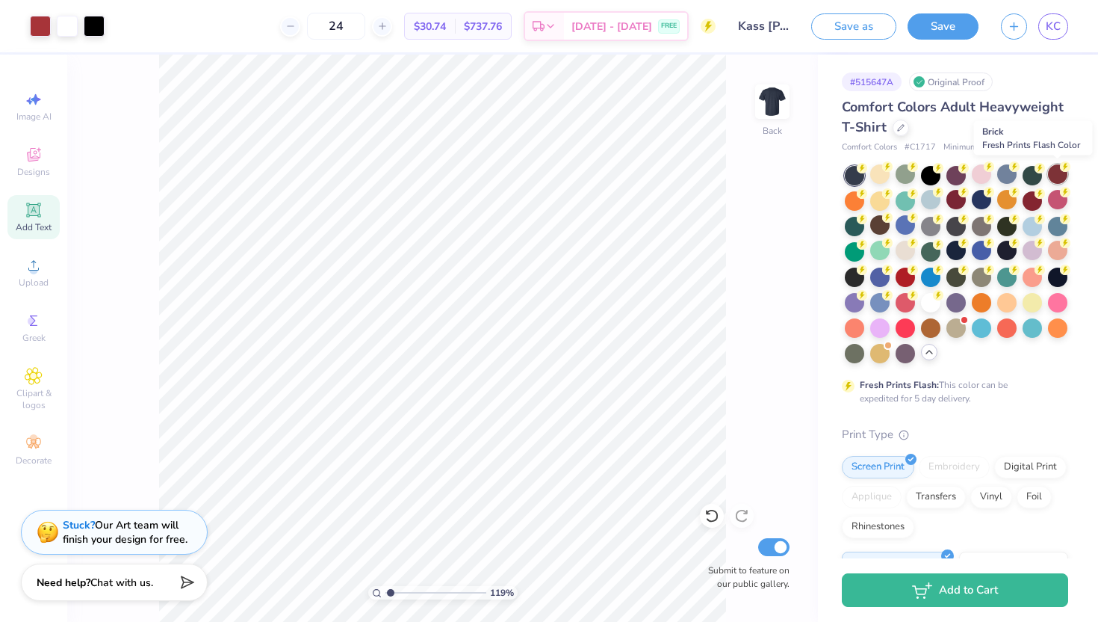
click at [1054, 177] on div at bounding box center [1057, 173] width 19 height 19
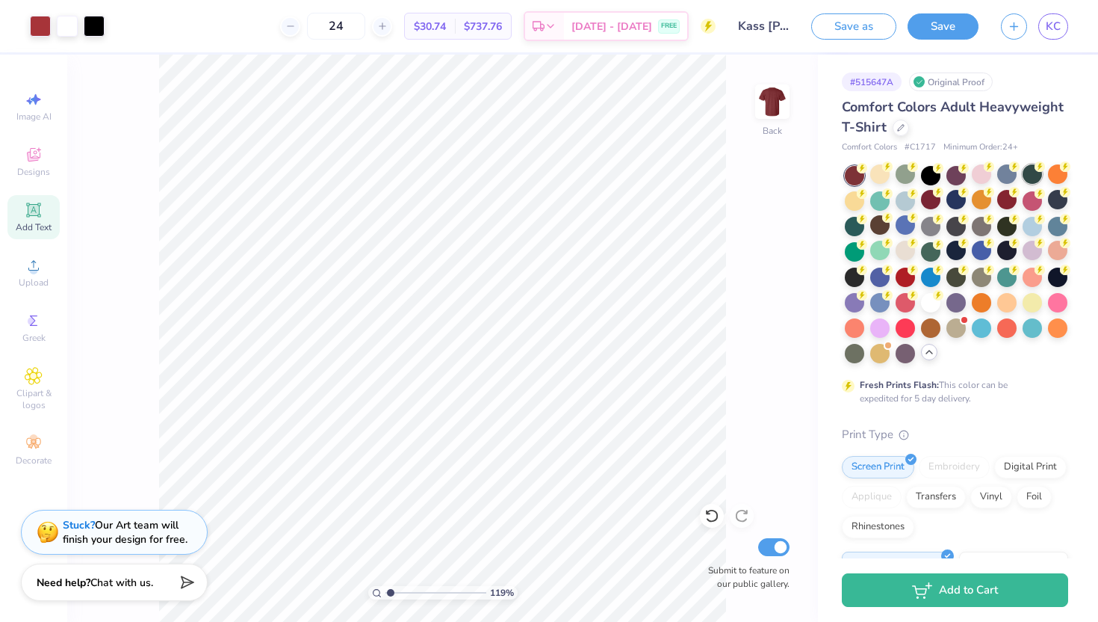
click at [1027, 176] on div at bounding box center [1032, 173] width 19 height 19
click at [1004, 173] on div at bounding box center [1006, 173] width 19 height 19
